Goal: Navigation & Orientation: Find specific page/section

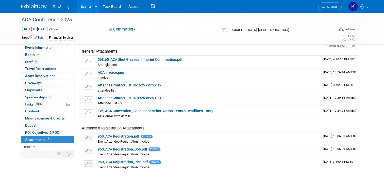
click at [80, 7] on link "Events" at bounding box center [86, 6] width 19 height 13
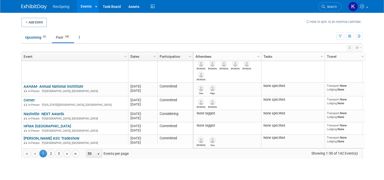
click at [35, 48] on div "View Grid Tips & Tricks Advanced Options Reset Grid Layout (back to default)" at bounding box center [192, 46] width 342 height 7
click at [30, 40] on link "Upcoming 22" at bounding box center [36, 38] width 30 height 10
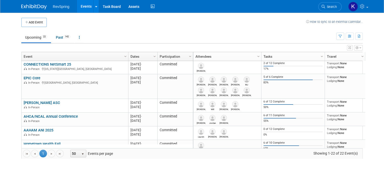
scroll to position [156, 0]
